Goal: Complete application form

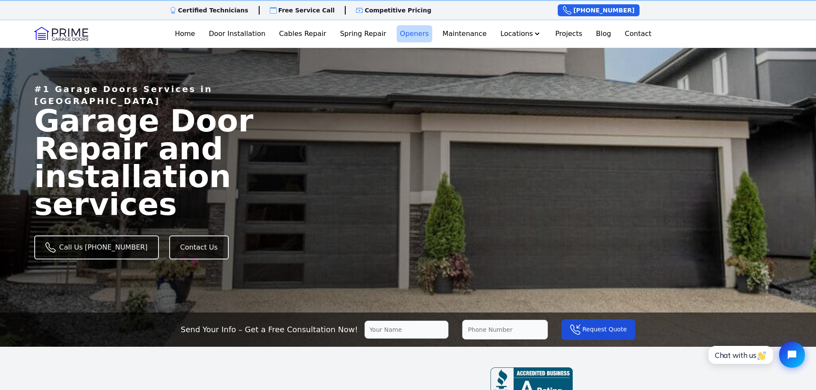
click at [412, 30] on link "Openers" at bounding box center [415, 33] width 36 height 17
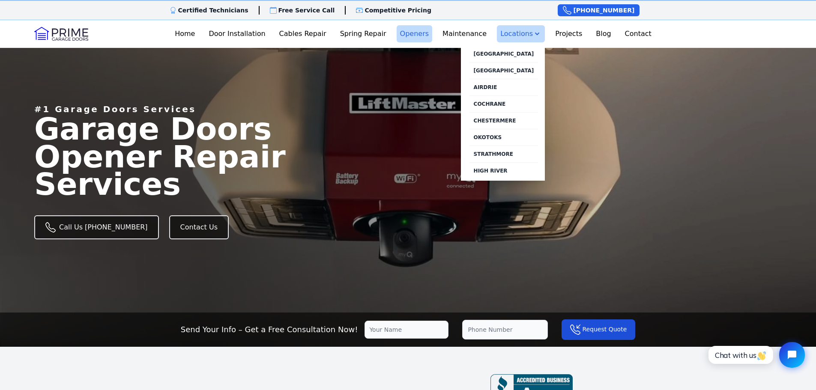
click at [516, 33] on button "Locations" at bounding box center [521, 33] width 48 height 17
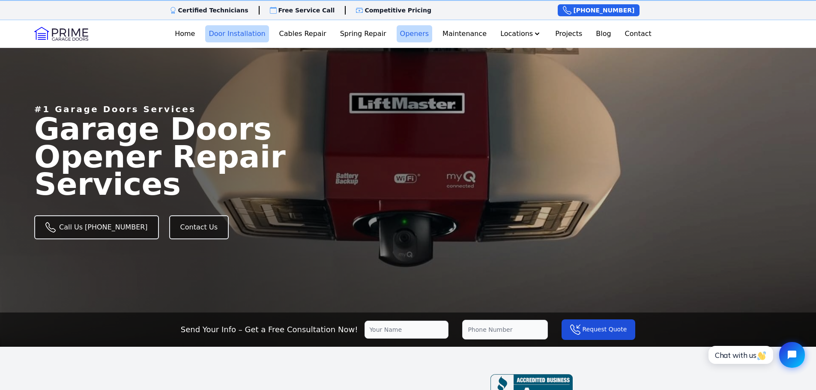
click at [230, 36] on link "Door Installation" at bounding box center [236, 33] width 63 height 17
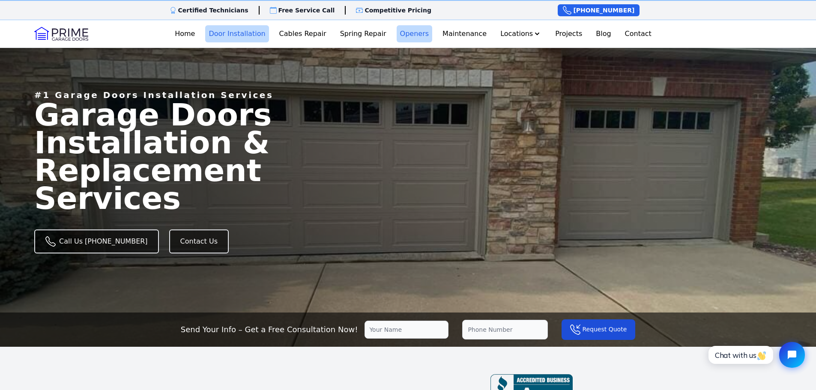
click at [425, 37] on link "Openers" at bounding box center [415, 33] width 36 height 17
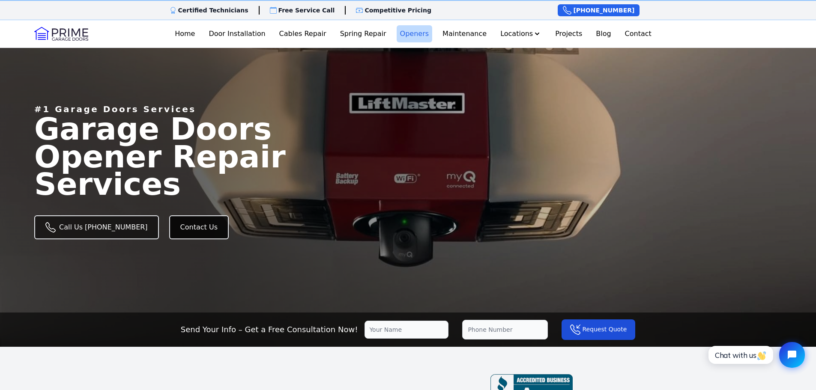
click at [174, 226] on link "Contact Us" at bounding box center [199, 228] width 60 height 24
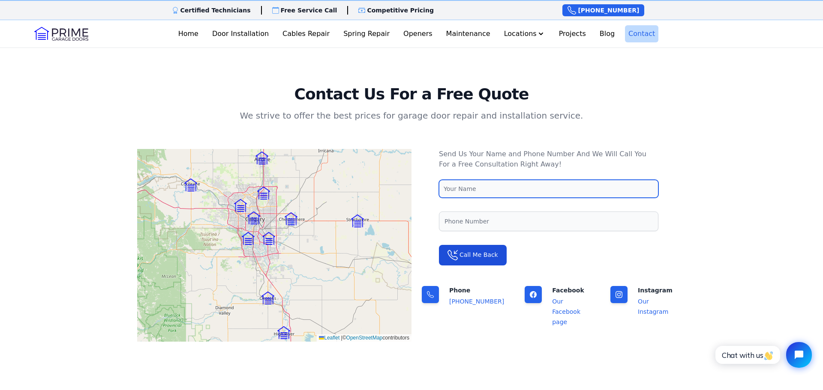
click at [503, 190] on input "text" at bounding box center [548, 189] width 219 height 18
type input "Jennifer Barker"
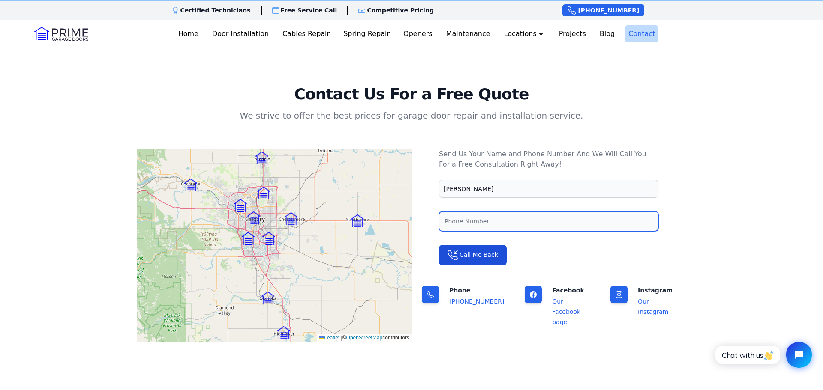
click at [508, 221] on input "tel" at bounding box center [548, 222] width 219 height 20
type input "(403) 437-4905"
click at [636, 37] on link "Contact" at bounding box center [641, 33] width 33 height 17
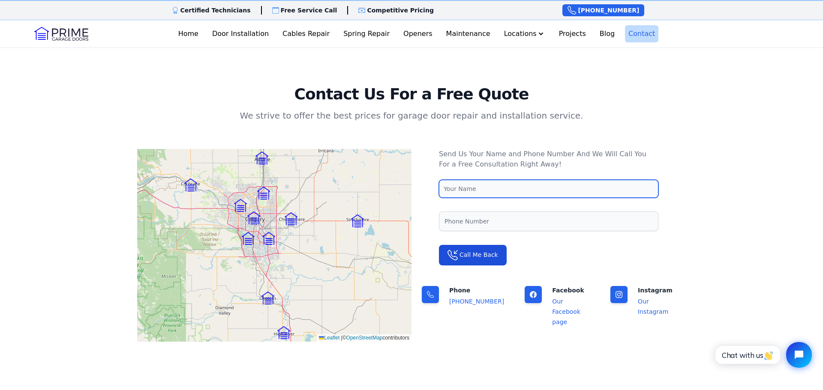
click at [575, 182] on input "text" at bounding box center [548, 189] width 219 height 18
click at [510, 186] on input "text" at bounding box center [548, 189] width 219 height 18
click at [461, 189] on input "text" at bounding box center [548, 189] width 219 height 18
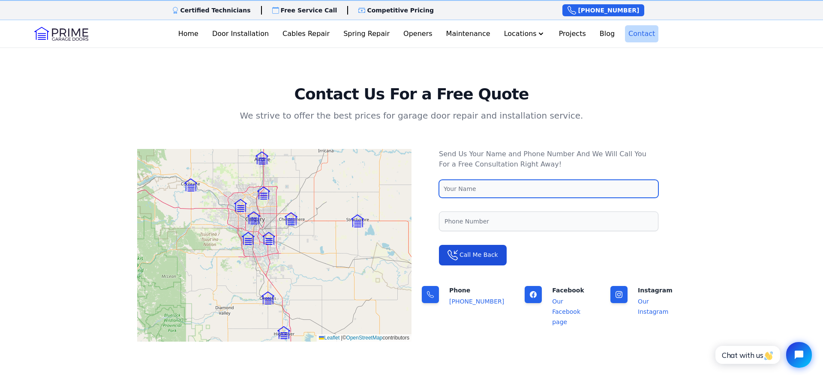
click at [461, 189] on input "text" at bounding box center [548, 189] width 219 height 18
type input "Jennifer Barker"
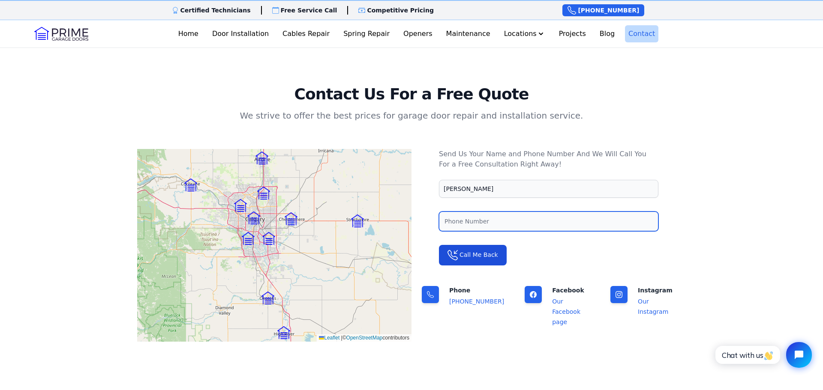
click at [491, 227] on input "tel" at bounding box center [548, 222] width 219 height 20
type input "(403) 437-4905"
click at [656, 236] on form "Jennifer Barker (403) 437-4905 Call Me Back" at bounding box center [548, 223] width 219 height 86
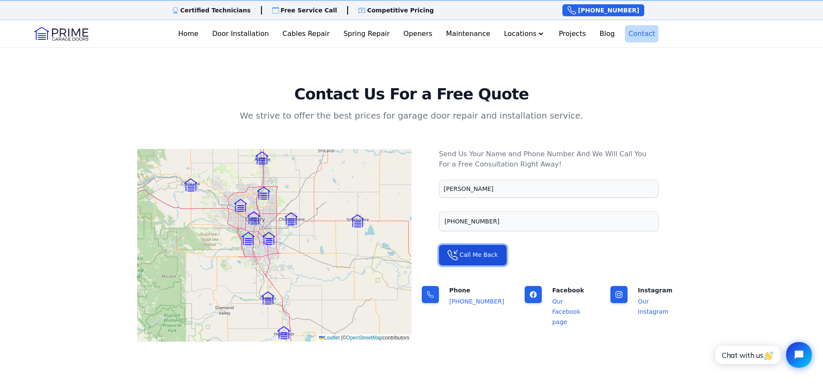
click at [456, 259] on icon "submit" at bounding box center [452, 255] width 10 height 10
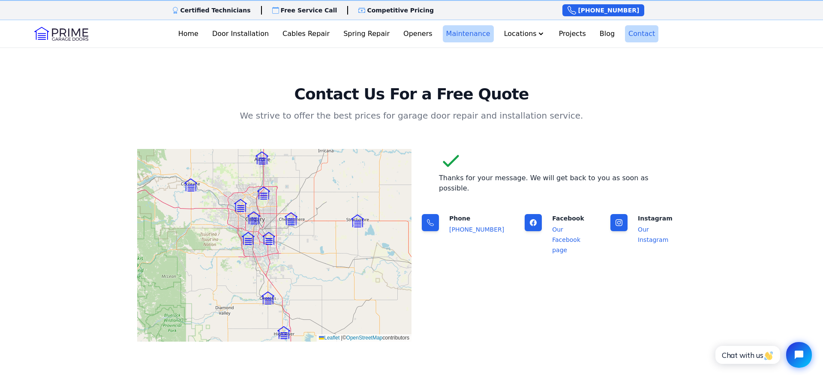
click at [465, 38] on link "Maintenance" at bounding box center [468, 33] width 51 height 17
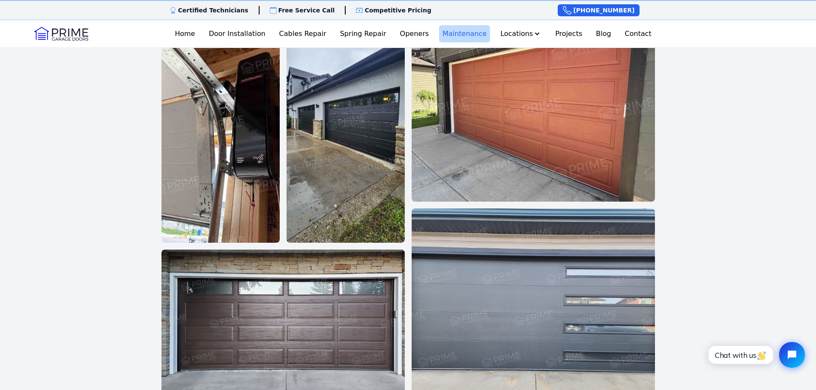
scroll to position [1586, 0]
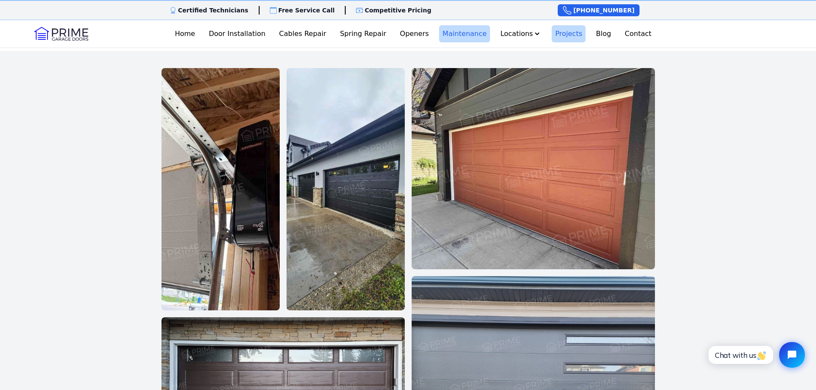
click at [558, 34] on link "Projects" at bounding box center [569, 33] width 34 height 17
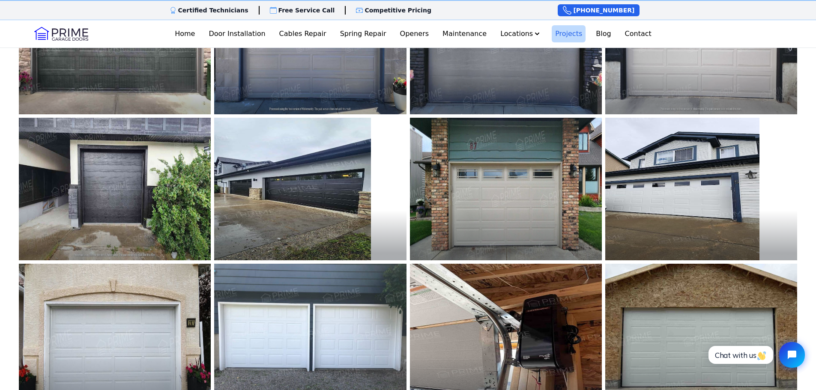
scroll to position [43, 0]
